Goal: Find contact information: Find contact information

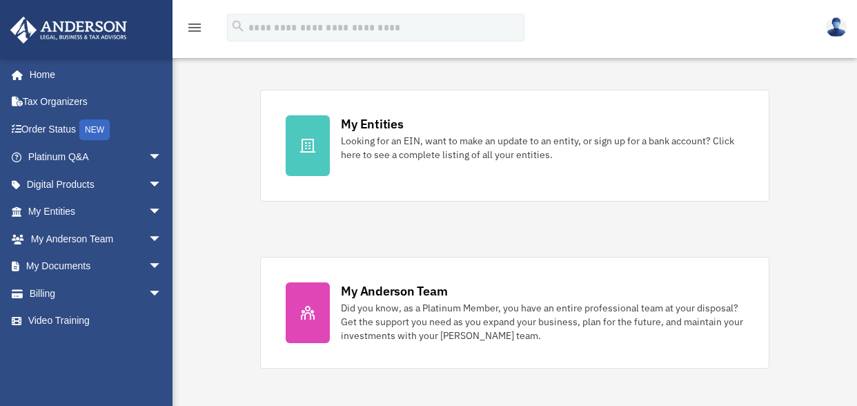
scroll to position [414, 0]
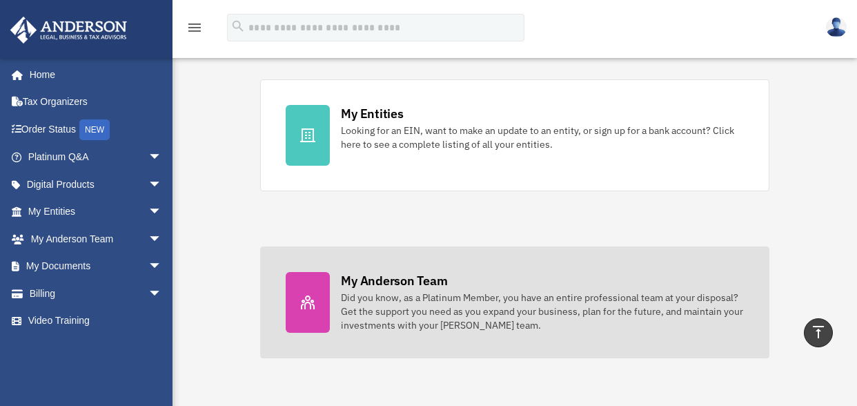
click at [366, 286] on div "My Anderson Team" at bounding box center [394, 280] width 106 height 17
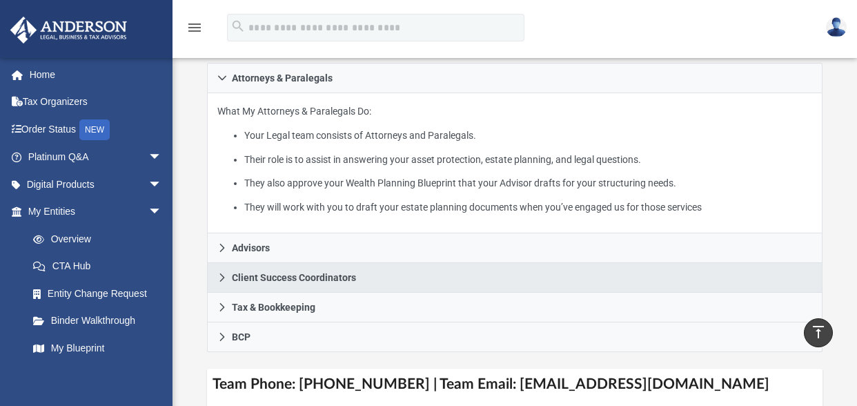
scroll to position [345, 0]
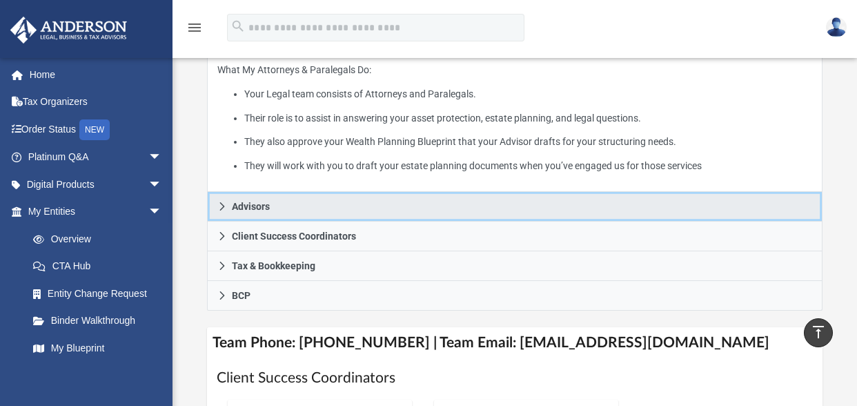
click at [298, 210] on link "Advisors" at bounding box center [515, 207] width 616 height 30
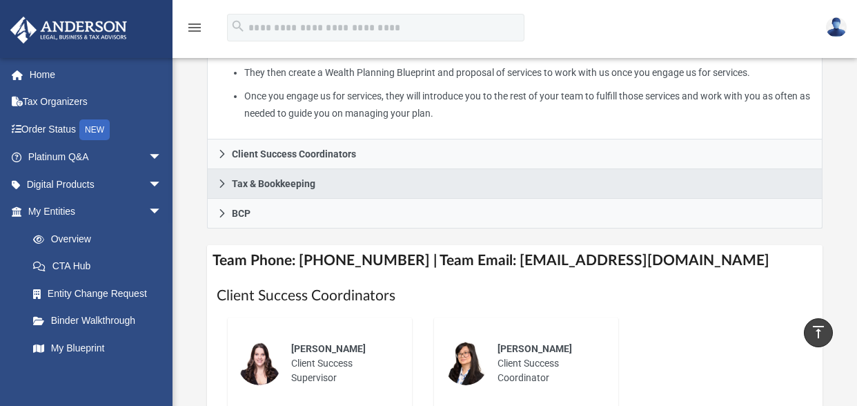
scroll to position [483, 0]
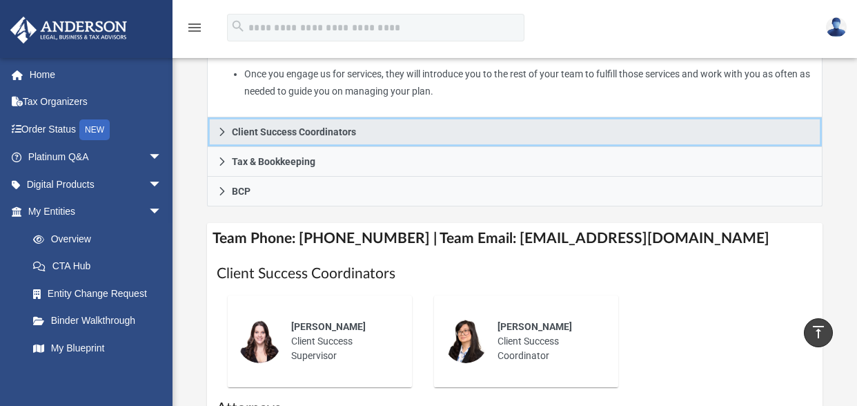
click at [302, 128] on span "Client Success Coordinators" at bounding box center [294, 132] width 124 height 10
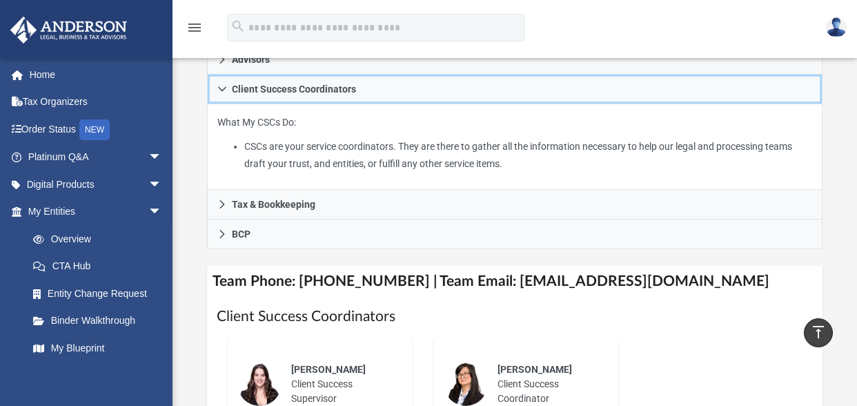
scroll to position [276, 0]
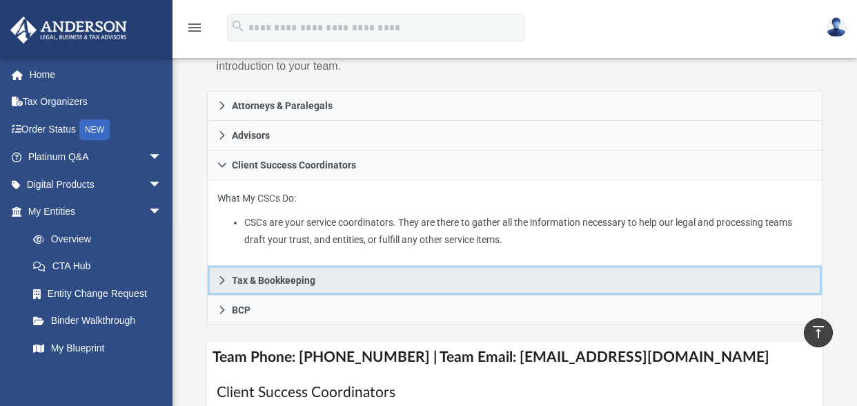
click at [293, 282] on span "Tax & Bookkeeping" at bounding box center [274, 280] width 84 height 10
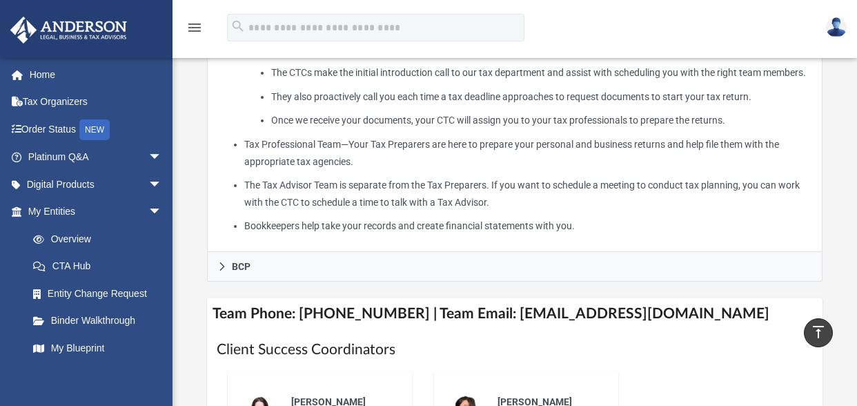
scroll to position [552, 0]
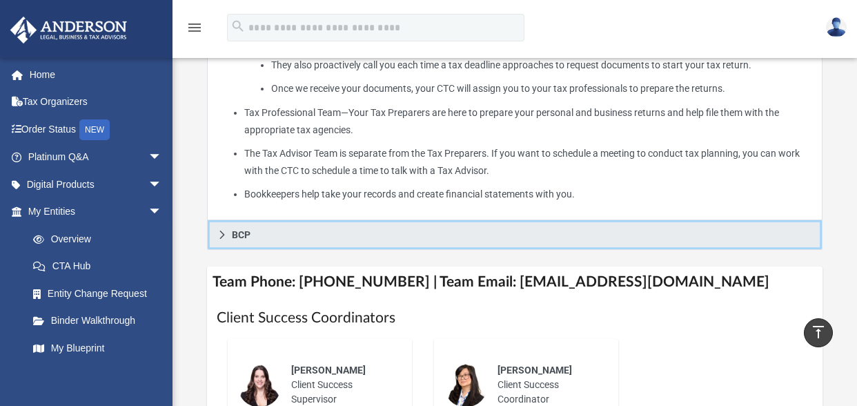
click at [239, 233] on span "BCP" at bounding box center [241, 235] width 19 height 10
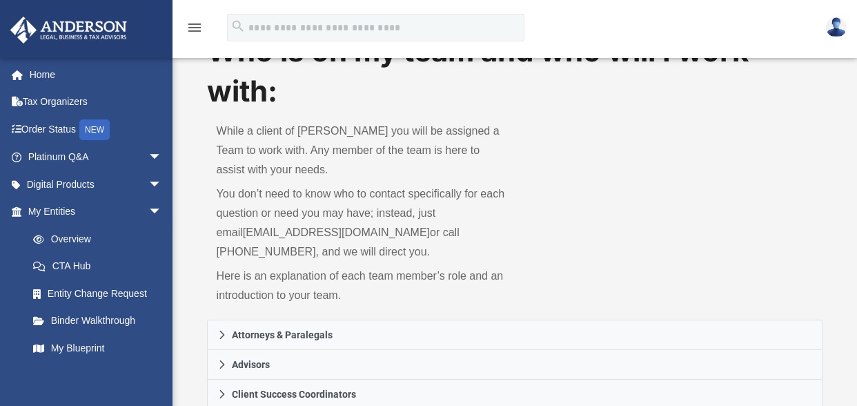
scroll to position [69, 0]
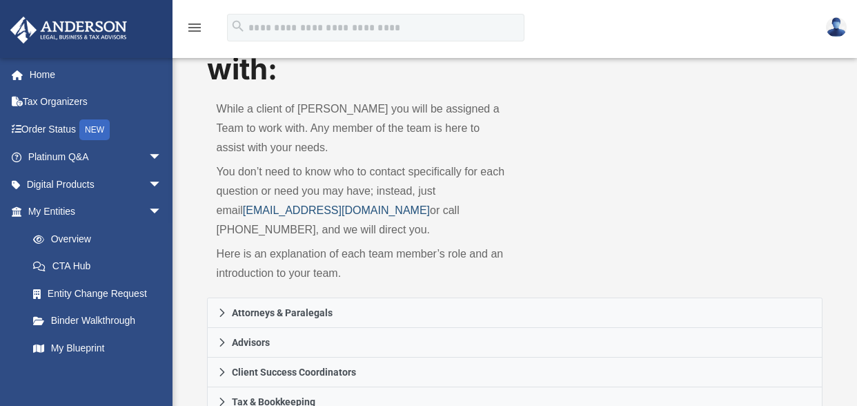
click at [286, 210] on link "myteam@andersonadvisors.com" at bounding box center [336, 210] width 187 height 12
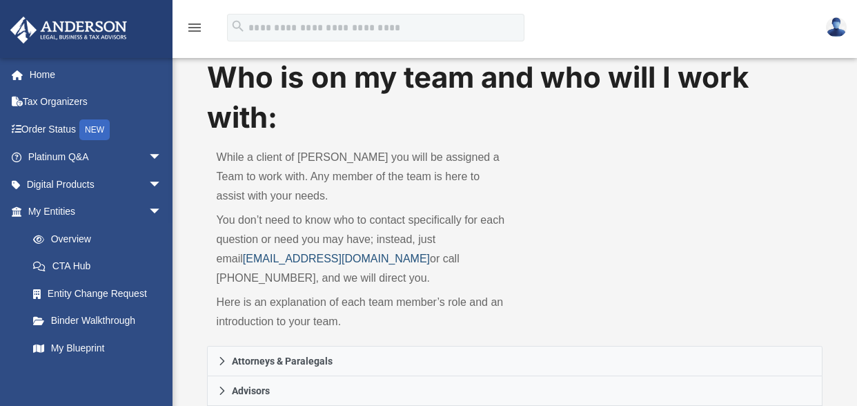
scroll to position [0, 0]
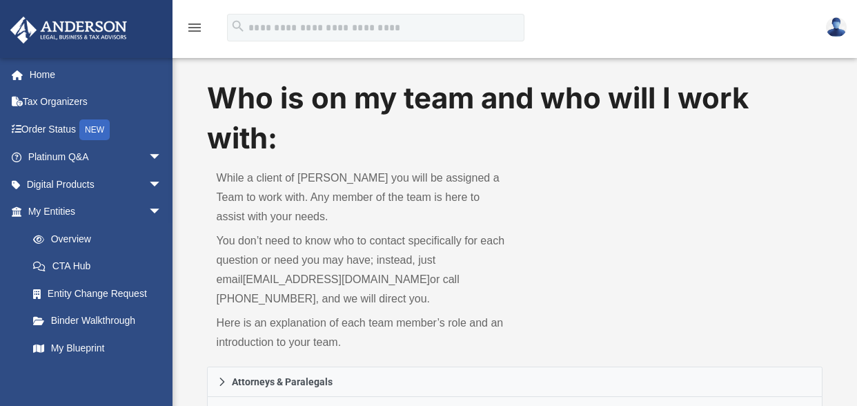
click at [654, 30] on div "menu search Site Menu add coreya1020@hotmail.com Reset Password Logout" at bounding box center [428, 33] width 836 height 47
click at [668, 167] on div "Who is on my team and who will I work with: While a client of Anderson you will…" at bounding box center [515, 222] width 616 height 289
